Goal: Understand process/instructions: Learn how to perform a task or action

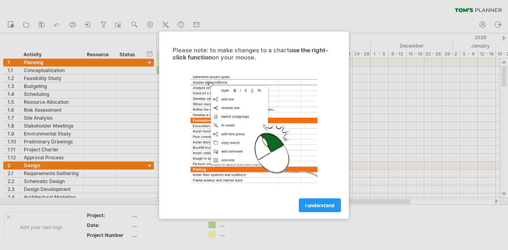
drag, startPoint x: 206, startPoint y: 46, endPoint x: 214, endPoint y: 46, distance: 7.1
click at [210, 46] on div "Please note: to make changes to a chart use the right-click function on your mo…" at bounding box center [254, 125] width 190 height 188
drag, startPoint x: 230, startPoint y: 47, endPoint x: 329, endPoint y: 57, distance: 99.7
click at [328, 57] on div "Please note: to make changes to a chart use the right-click function on your mo…" at bounding box center [254, 53] width 163 height 14
click at [194, 66] on div "Please note: to make changes to a chart use the right-click function on your mo…" at bounding box center [254, 129] width 179 height 166
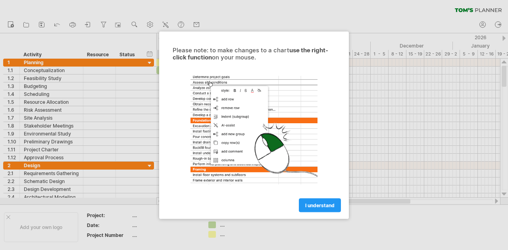
click at [219, 61] on div "Please note: to make changes to a chart use the right-click function on your mo…" at bounding box center [254, 129] width 179 height 166
click at [327, 203] on span "I understand" at bounding box center [319, 205] width 29 height 6
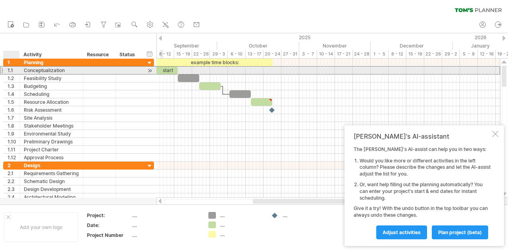
click at [15, 69] on div "1.1" at bounding box center [14, 71] width 12 height 8
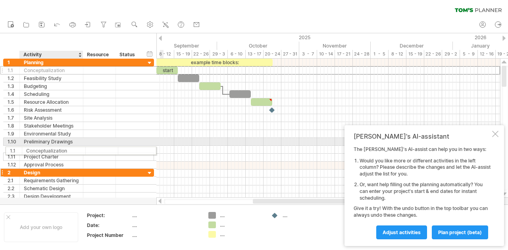
drag, startPoint x: 47, startPoint y: 72, endPoint x: 49, endPoint y: 167, distance: 94.9
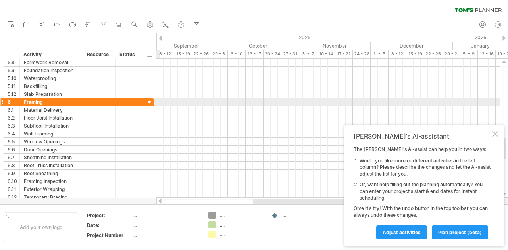
click at [149, 102] on div at bounding box center [150, 103] width 8 height 8
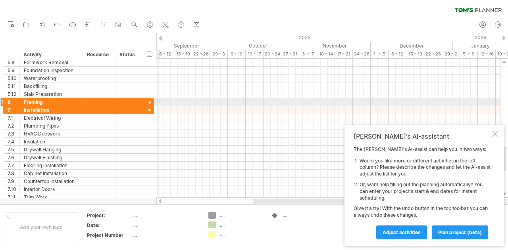
click at [149, 102] on div at bounding box center [150, 103] width 8 height 8
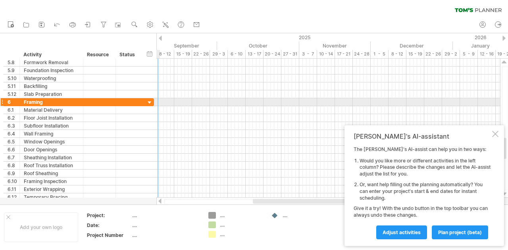
click at [149, 102] on div at bounding box center [150, 103] width 8 height 8
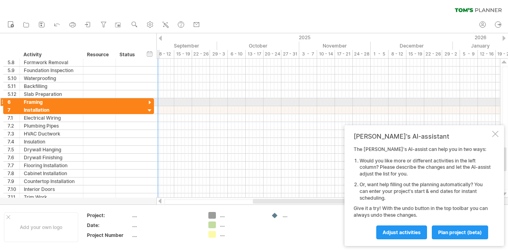
click at [149, 102] on div at bounding box center [150, 103] width 8 height 8
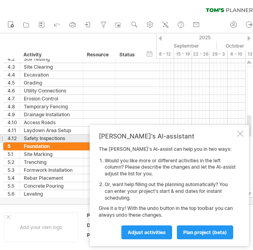
click at [247, 135] on div "[PERSON_NAME]'s AI-assistant The [PERSON_NAME]'s AI-assist can help you in two …" at bounding box center [170, 185] width 160 height 121
